Goal: Transaction & Acquisition: Purchase product/service

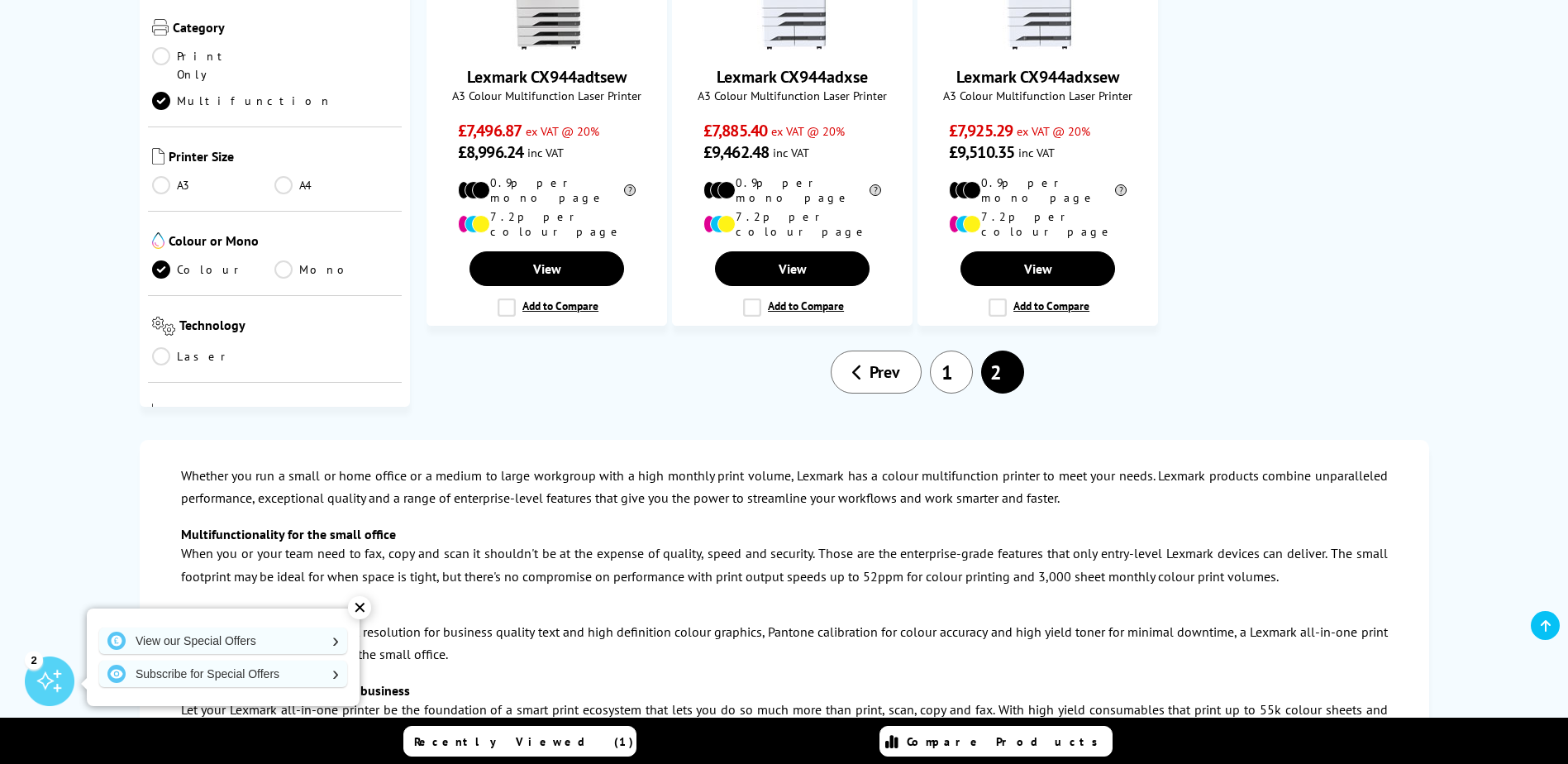
scroll to position [992, 0]
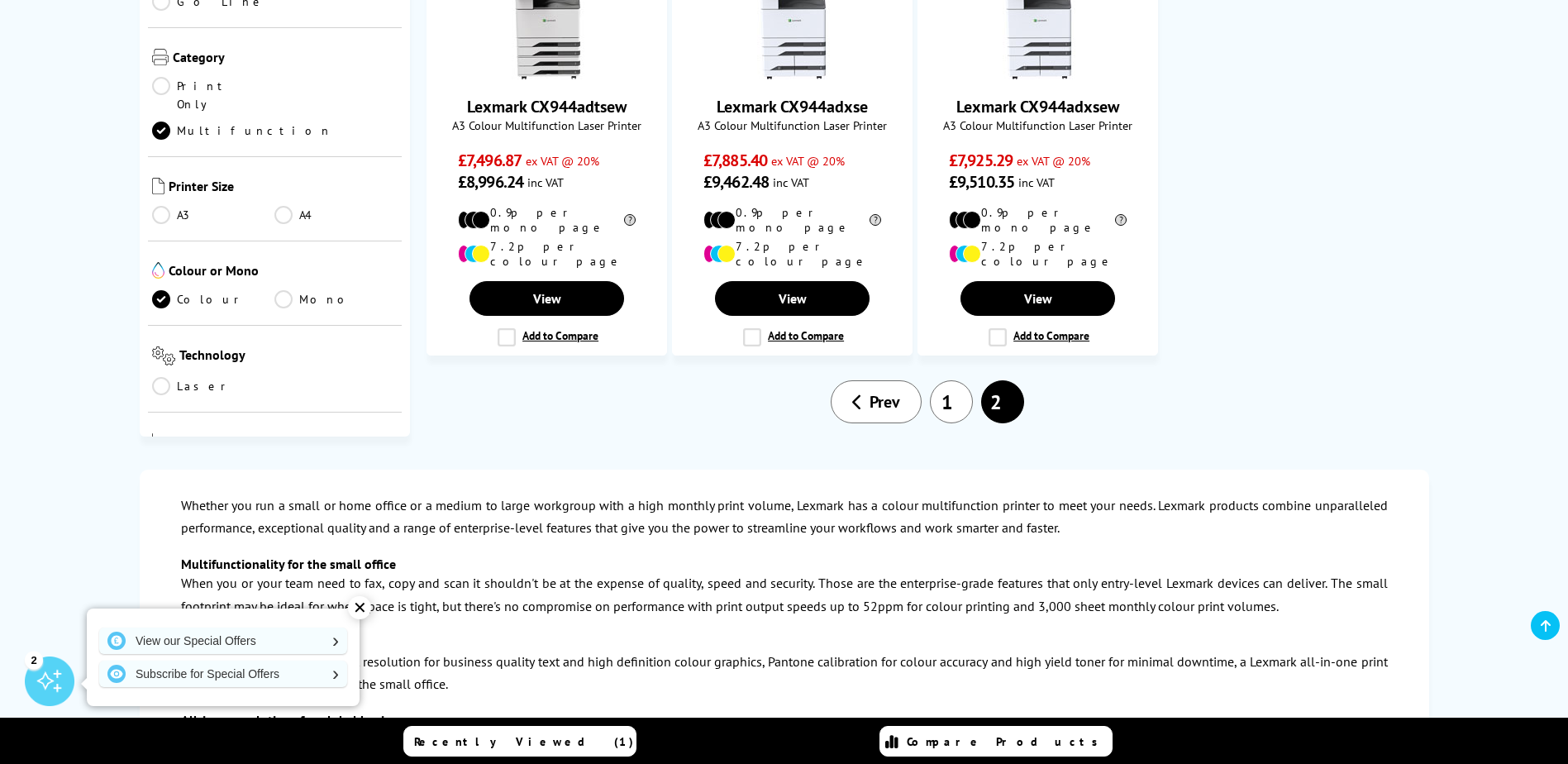
click at [933, 381] on link "1" at bounding box center [950, 402] width 43 height 43
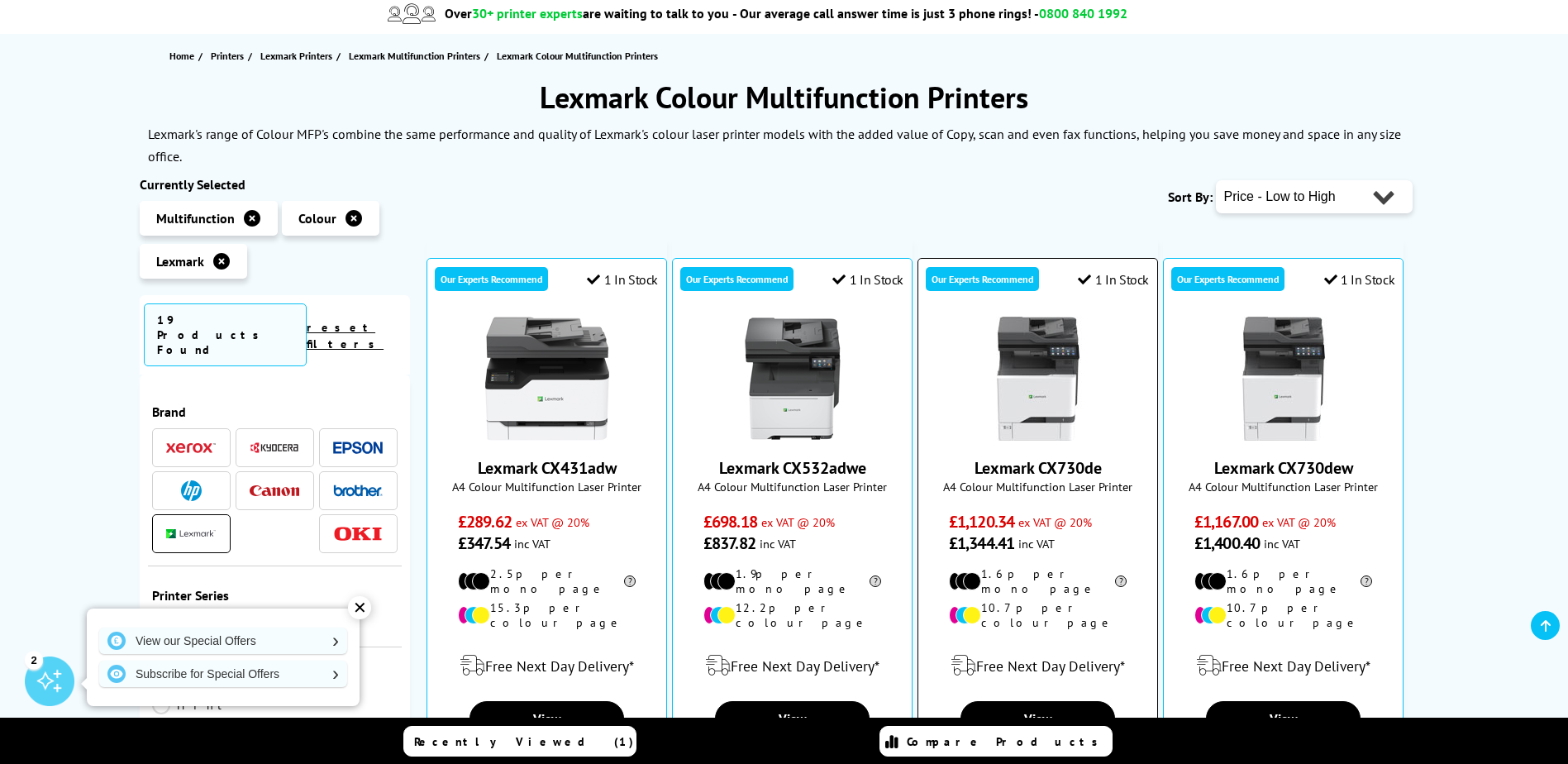
scroll to position [331, 0]
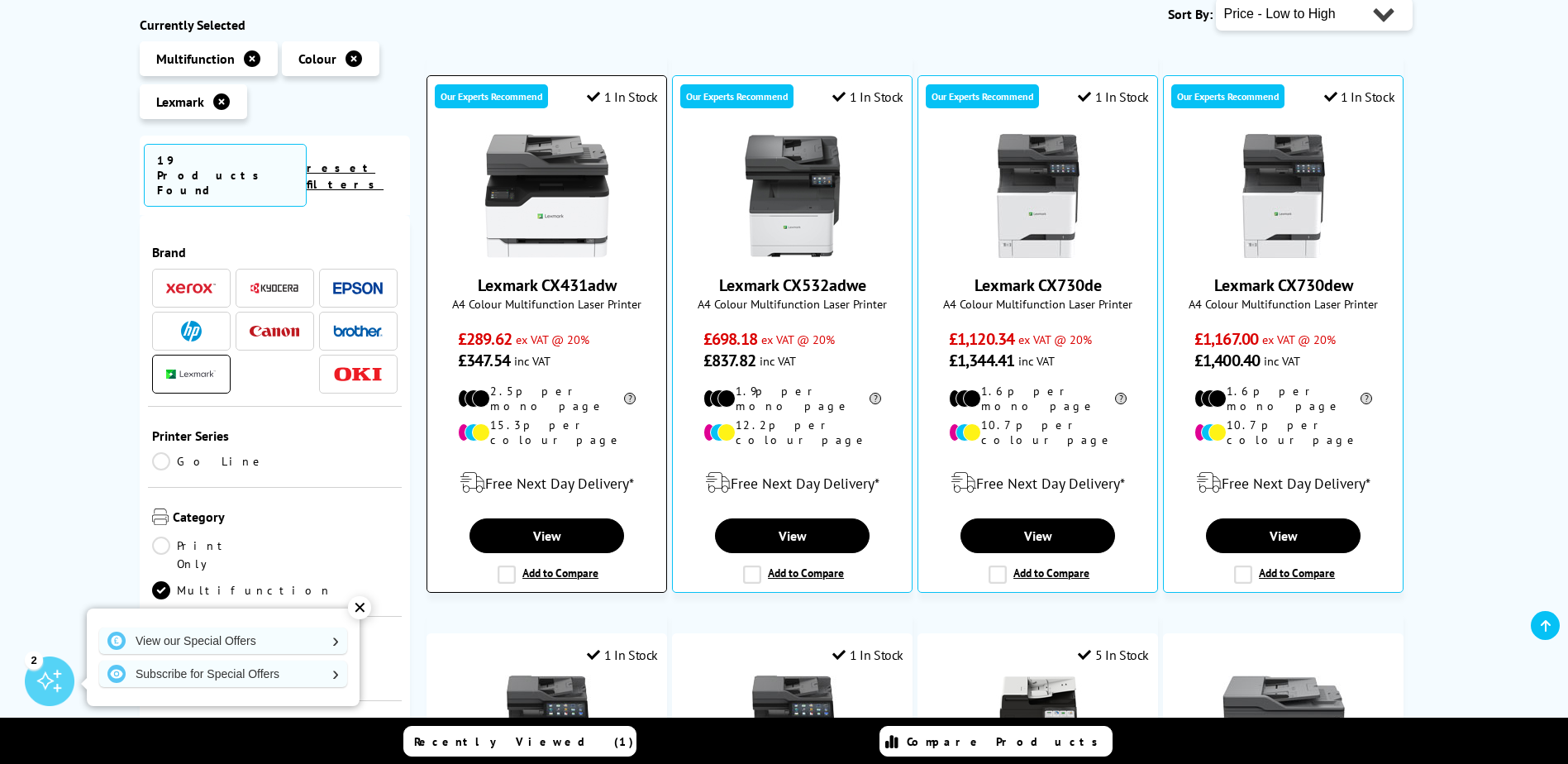
click at [548, 197] on img at bounding box center [547, 196] width 124 height 124
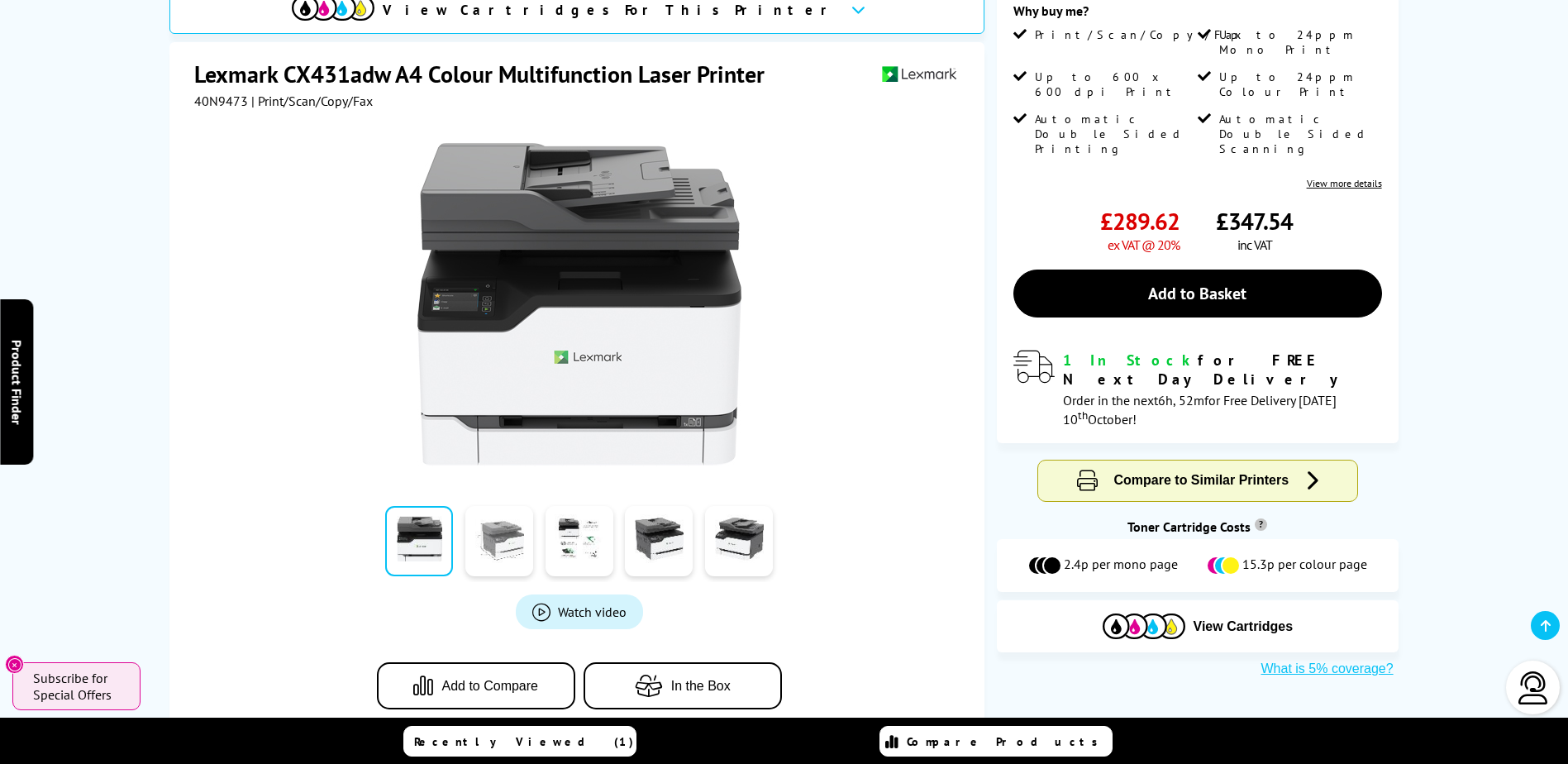
click at [495, 534] on link at bounding box center [499, 540] width 68 height 70
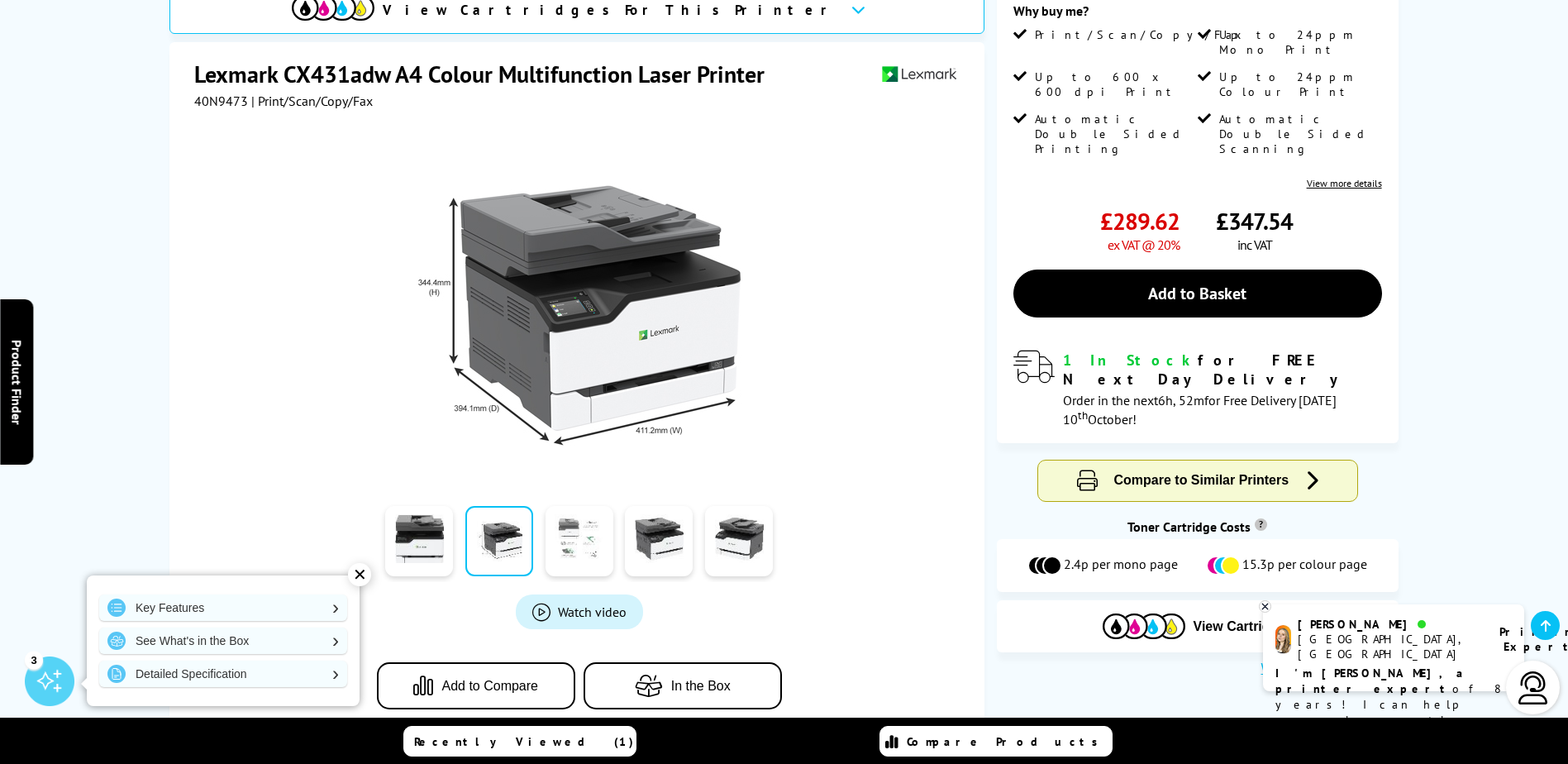
click at [590, 534] on link at bounding box center [579, 540] width 68 height 70
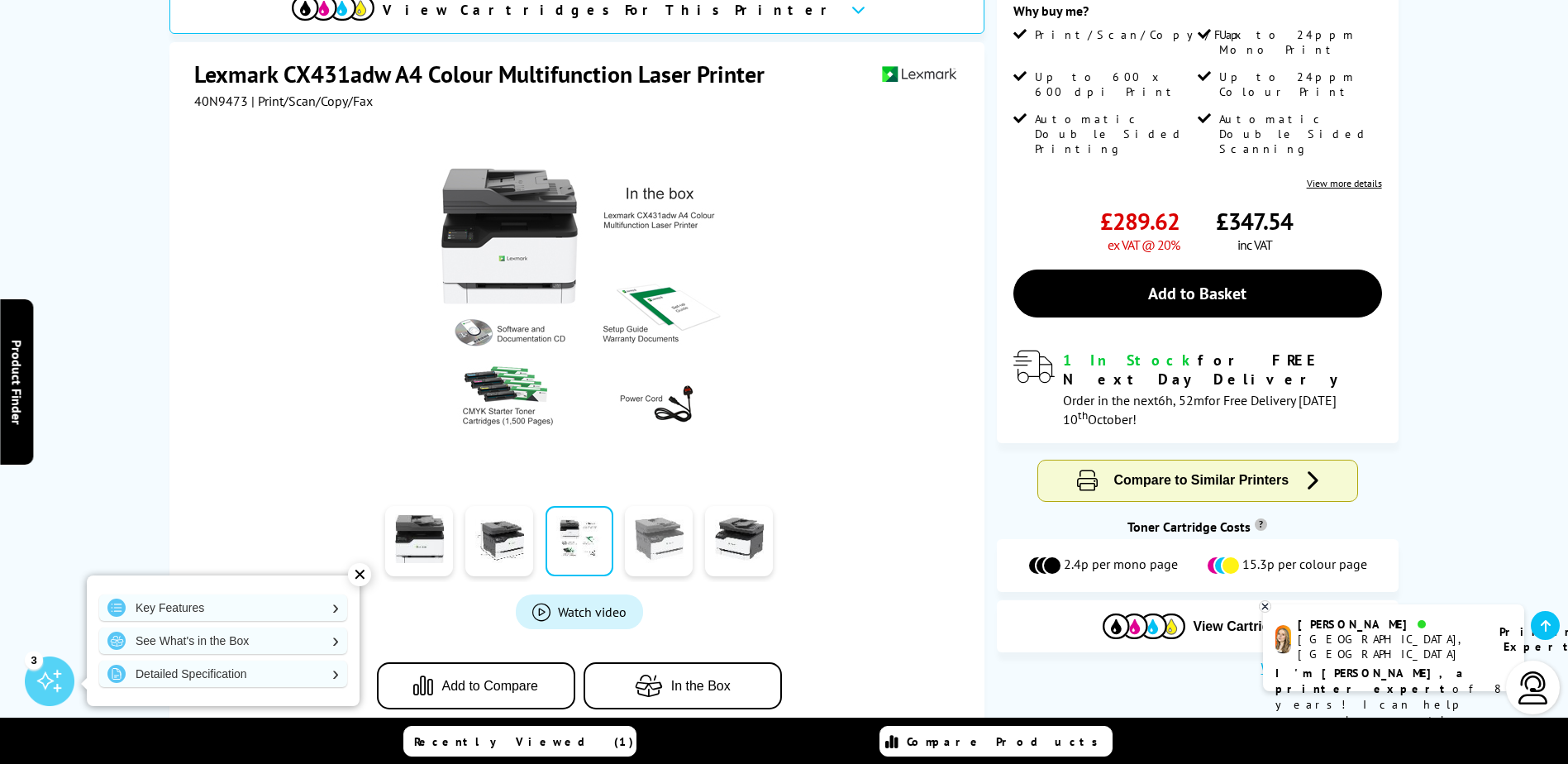
click at [638, 535] on link at bounding box center [659, 540] width 68 height 70
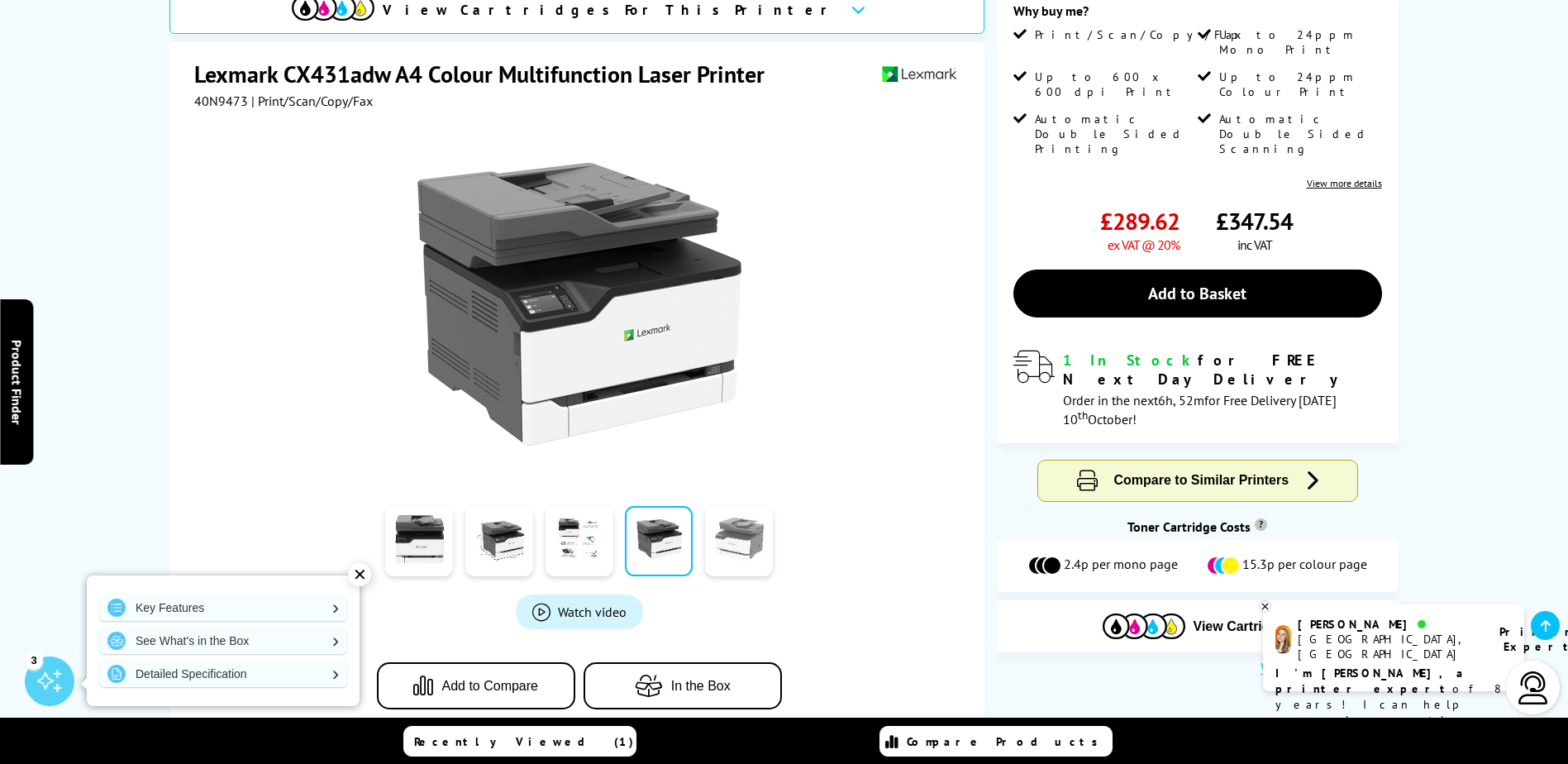
click at [732, 543] on link at bounding box center [738, 540] width 68 height 70
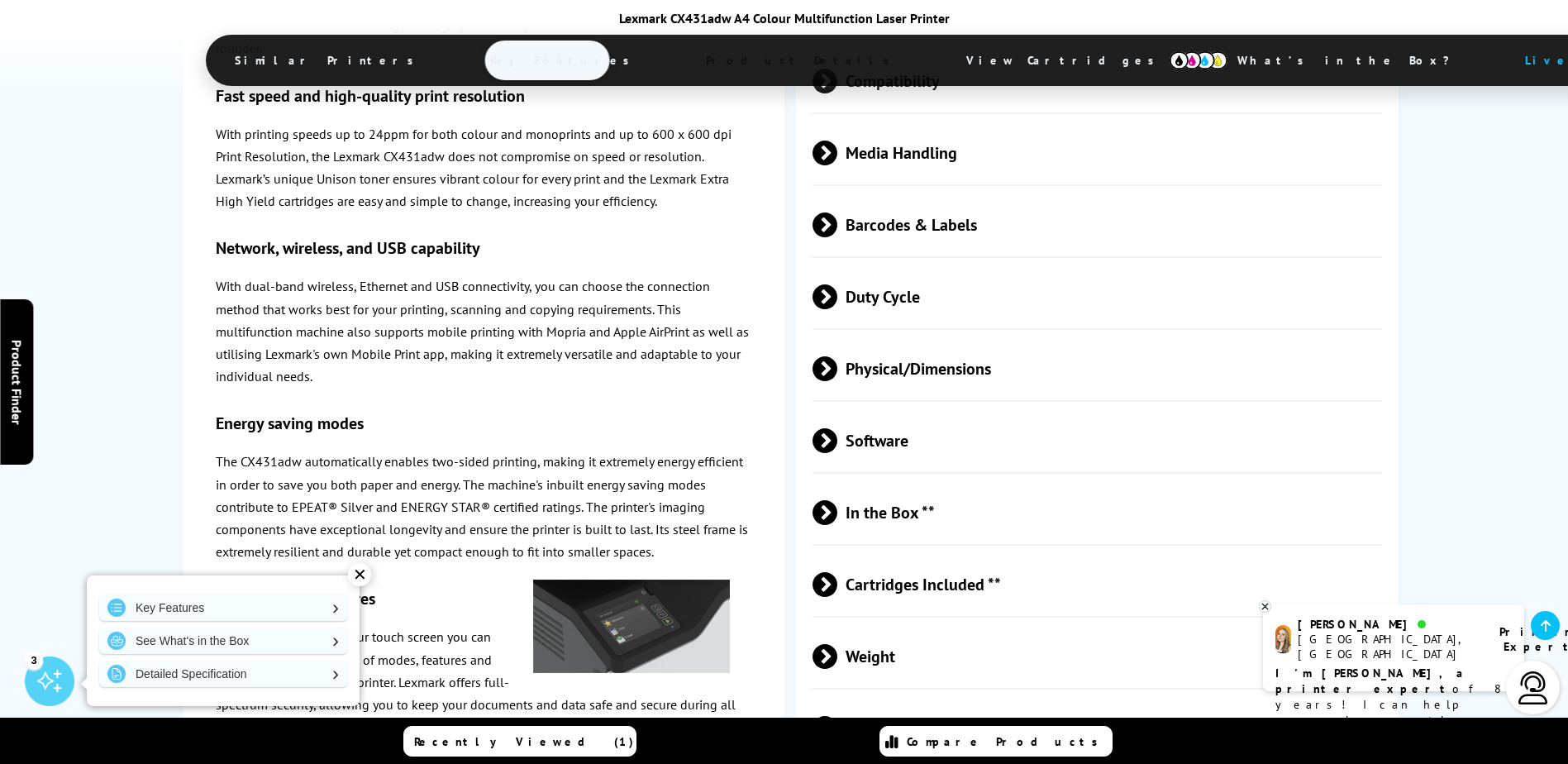
scroll to position [4133, 0]
